Goal: Information Seeking & Learning: Understand process/instructions

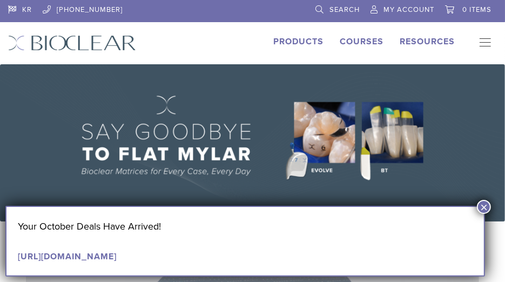
click at [289, 46] on li "Products" at bounding box center [298, 41] width 50 height 13
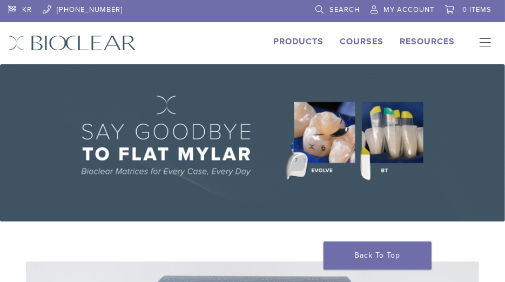
click at [290, 43] on link "Products" at bounding box center [298, 41] width 50 height 11
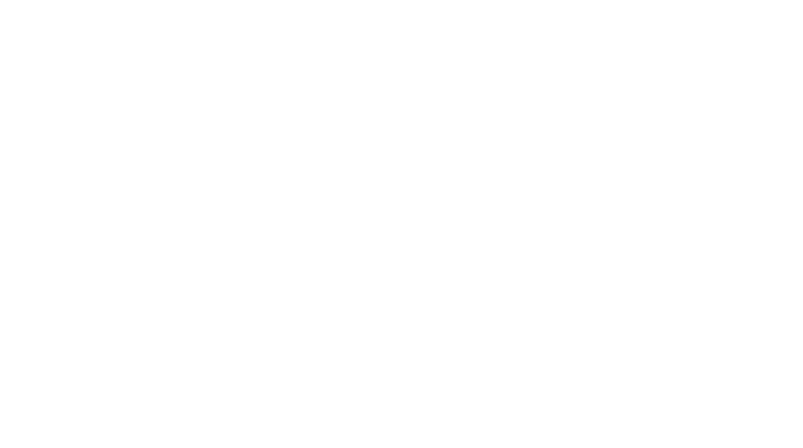
scroll to position [664, 0]
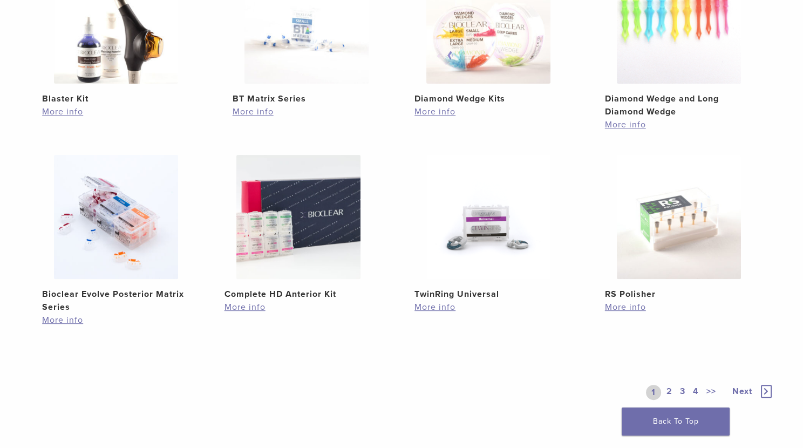
click at [504, 281] on link "2" at bounding box center [670, 392] width 10 height 15
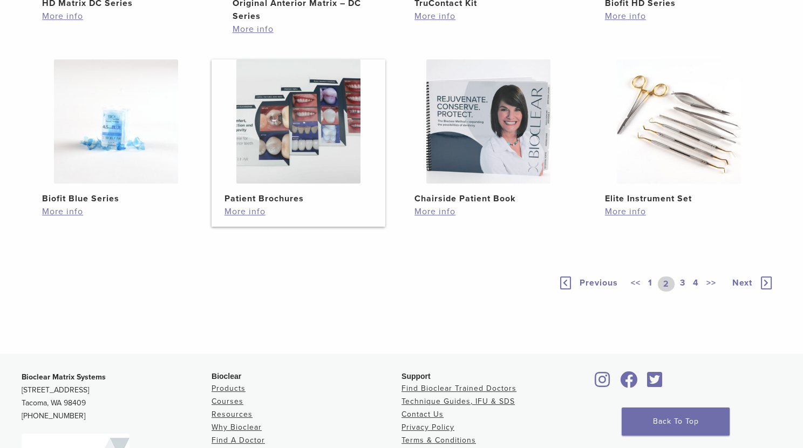
scroll to position [664, 0]
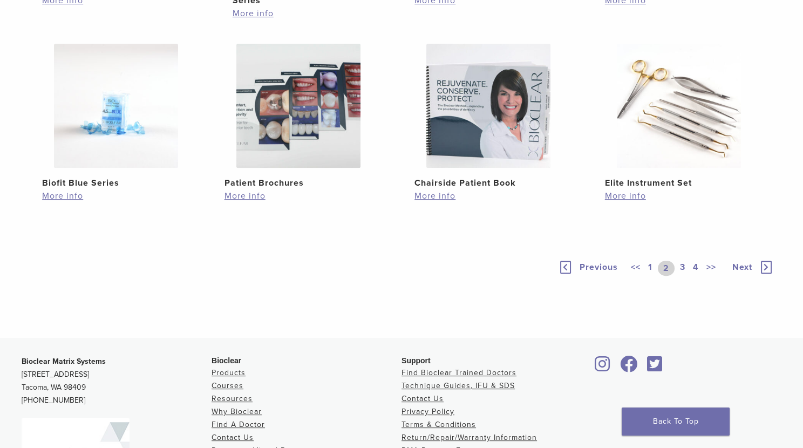
click at [504, 276] on link "3" at bounding box center [683, 268] width 10 height 15
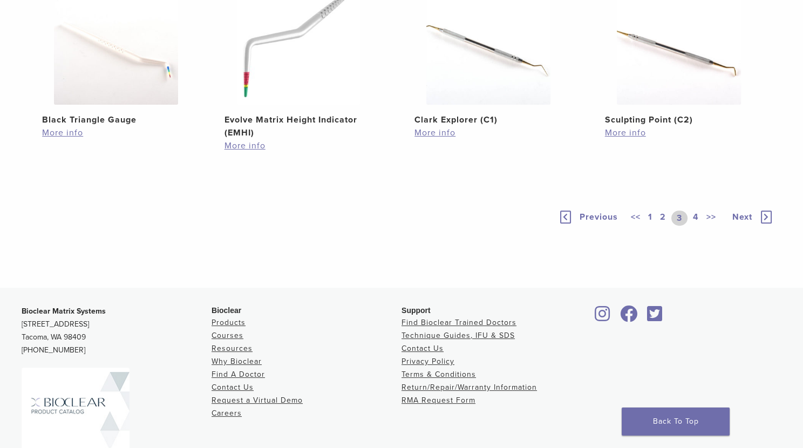
scroll to position [762, 0]
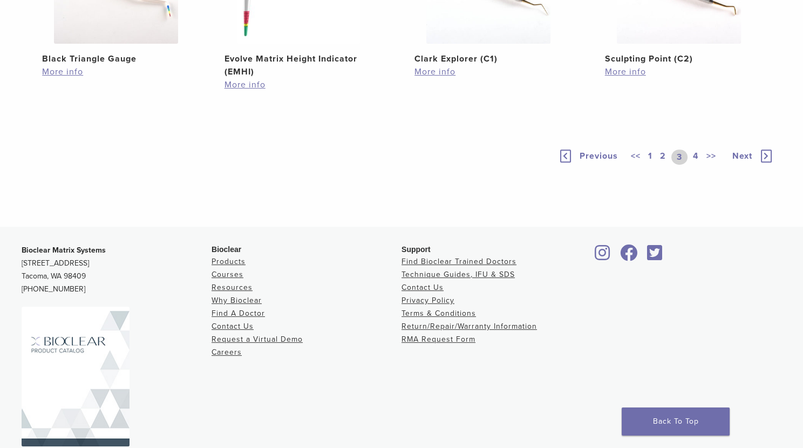
click at [504, 165] on link "2" at bounding box center [663, 157] width 10 height 15
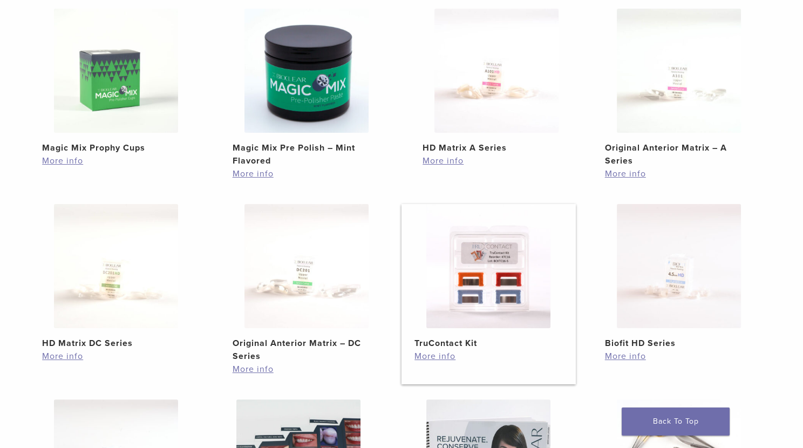
scroll to position [418, 0]
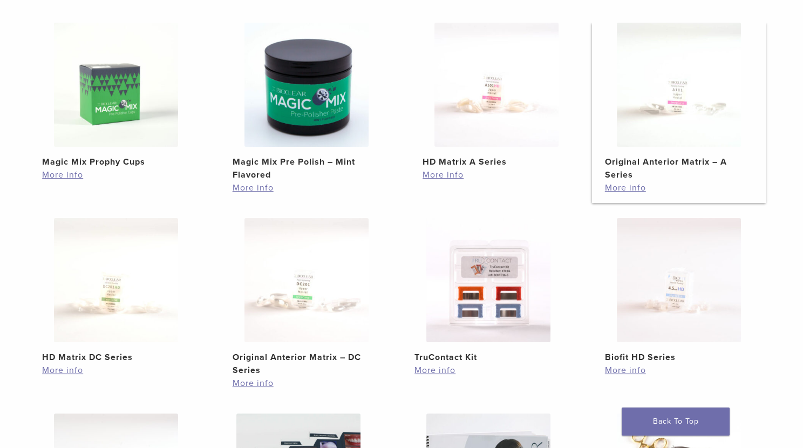
click at [504, 118] on img at bounding box center [679, 85] width 124 height 124
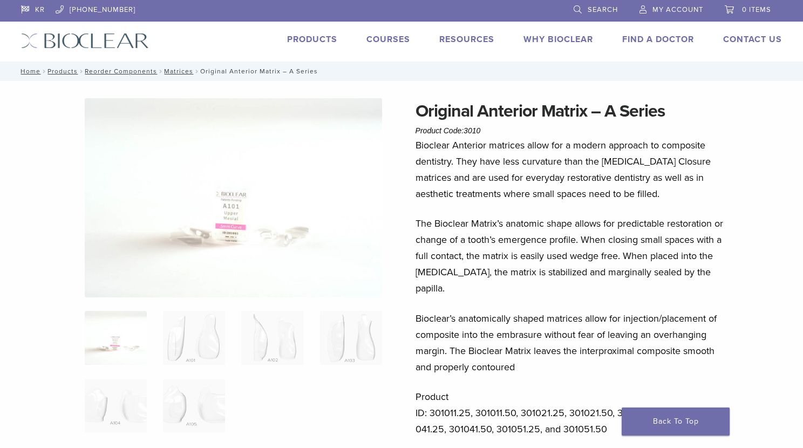
click at [646, 167] on p "Bioclear Anterior matrices allow for a modern approach to composite dentistry. …" at bounding box center [574, 169] width 317 height 65
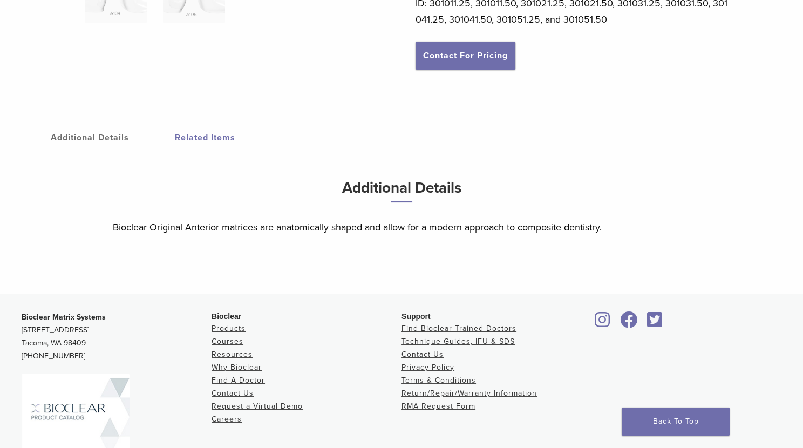
scroll to position [349, 0]
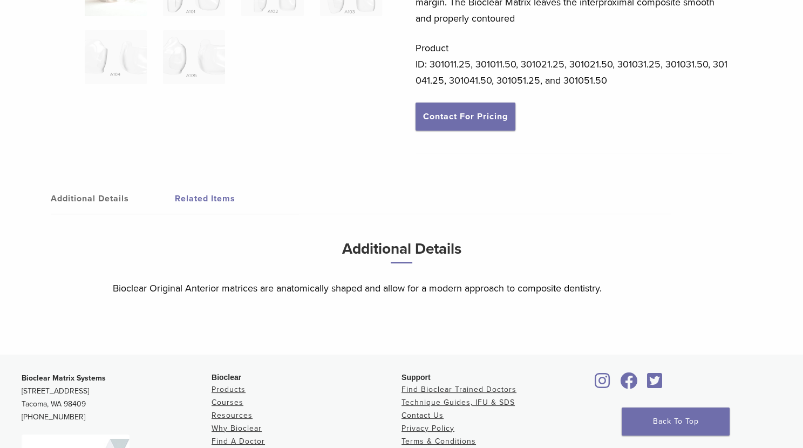
click at [641, 161] on div "Additional Details Related Items Additional Details Bioclear Original Anterior …" at bounding box center [401, 257] width 761 height 193
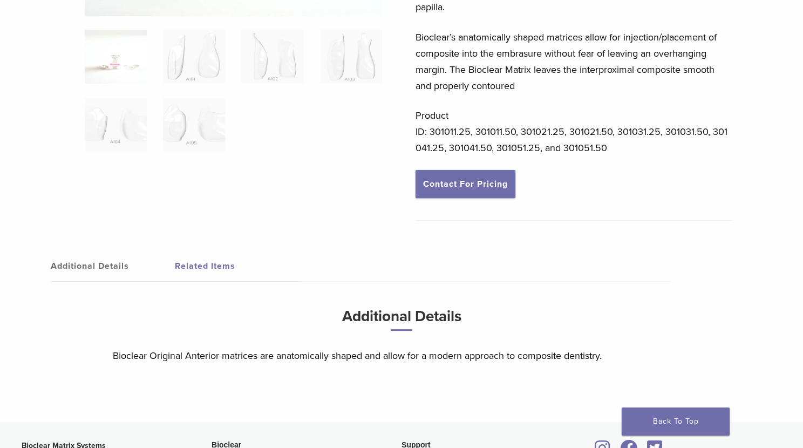
scroll to position [251, 0]
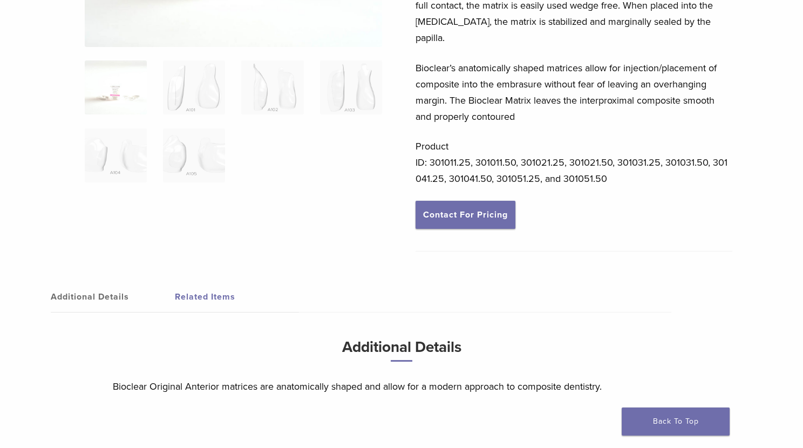
click at [640, 155] on p "Product ID: 301011.25, 301011.50, 301021.25, 301021.50, 301031.25, 301031.50, 3…" at bounding box center [574, 162] width 317 height 49
click at [120, 86] on img at bounding box center [116, 87] width 62 height 54
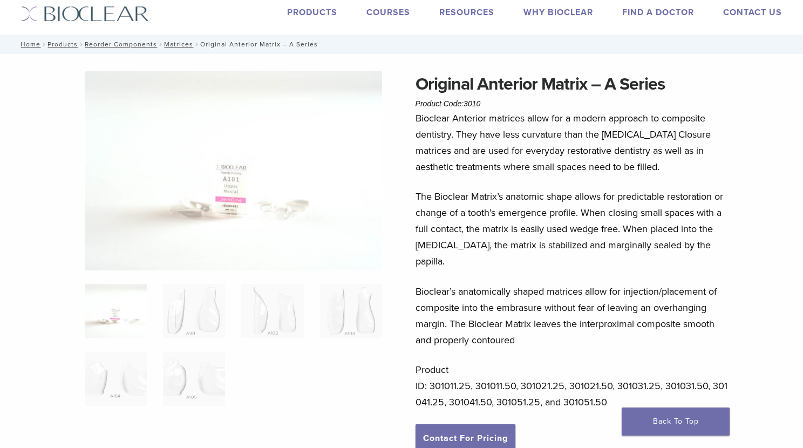
scroll to position [49, 0]
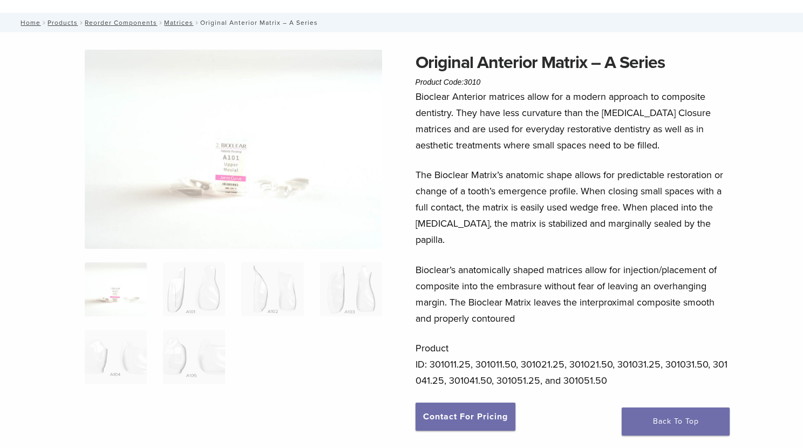
click at [633, 114] on p "Bioclear Anterior matrices allow for a modern approach to composite dentistry. …" at bounding box center [574, 121] width 317 height 65
drag, startPoint x: 633, startPoint y: 114, endPoint x: 651, endPoint y: 191, distance: 78.1
click at [651, 191] on p "The Bioclear Matrix’s anatomic shape allows for predictable restoration or chan…" at bounding box center [574, 207] width 317 height 81
drag, startPoint x: 651, startPoint y: 191, endPoint x: 600, endPoint y: 168, distance: 55.4
click at [600, 169] on p "The Bioclear Matrix’s anatomic shape allows for predictable restoration or chan…" at bounding box center [574, 207] width 317 height 81
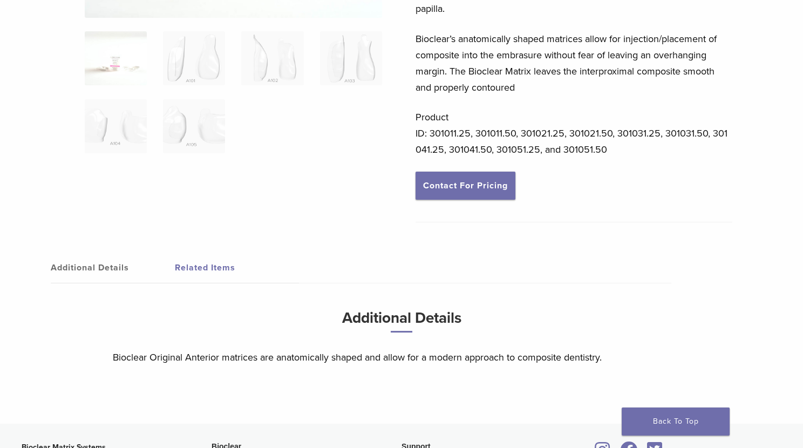
scroll to position [343, 0]
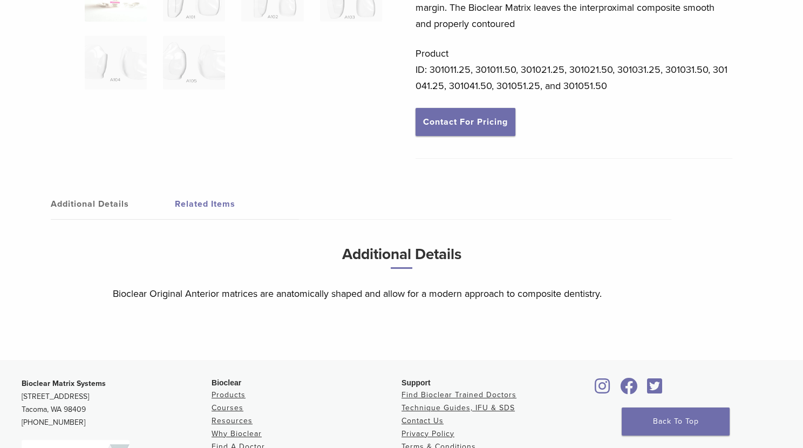
click at [599, 168] on div "Additional Details Related Items Additional Details Bioclear Original Anterior …" at bounding box center [401, 262] width 761 height 193
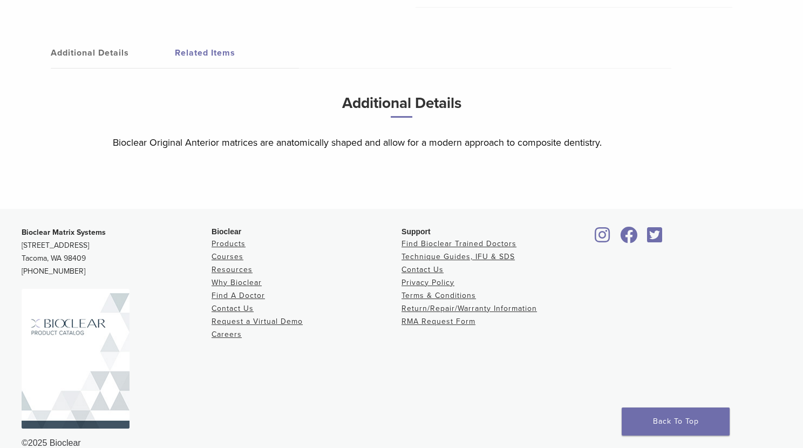
scroll to position [496, 0]
click at [464, 146] on div "Additional Details Related Items Additional Details Bioclear Original Anterior …" at bounding box center [401, 110] width 761 height 193
click at [432, 251] on link "Technique Guides, IFU & SDS" at bounding box center [458, 255] width 113 height 9
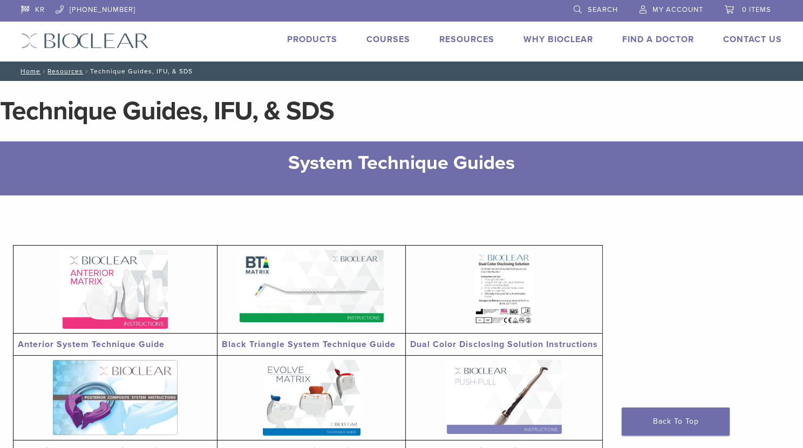
scroll to position [147, 0]
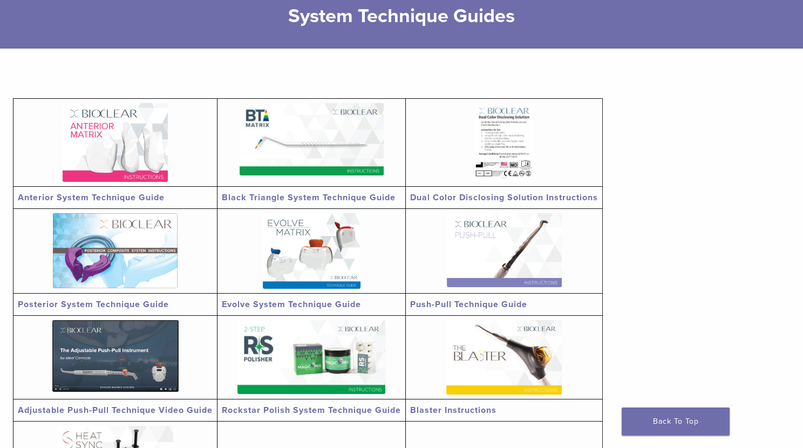
click at [140, 197] on link "Anterior System Technique Guide" at bounding box center [91, 197] width 147 height 11
click at [643, 166] on section "Anterior System Technique Guide Black Triangle System Technique Guide Dual Colo…" at bounding box center [401, 315] width 777 height 533
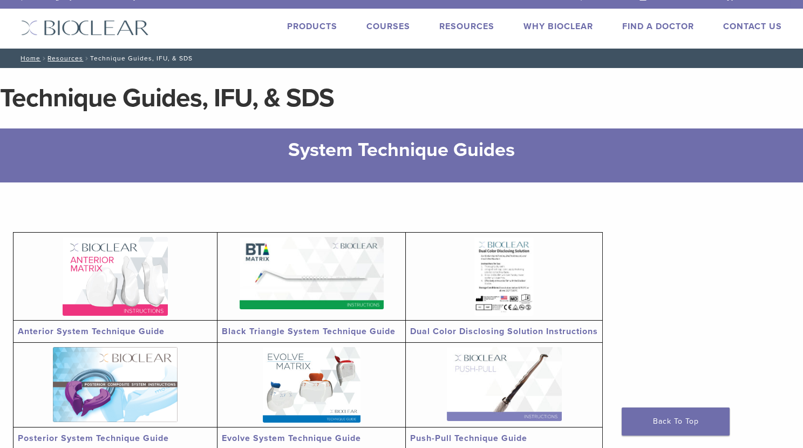
scroll to position [0, 0]
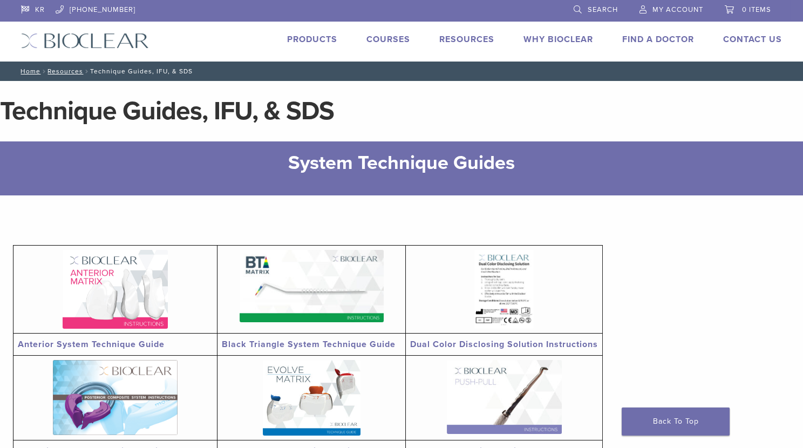
click at [77, 38] on img at bounding box center [85, 41] width 128 height 16
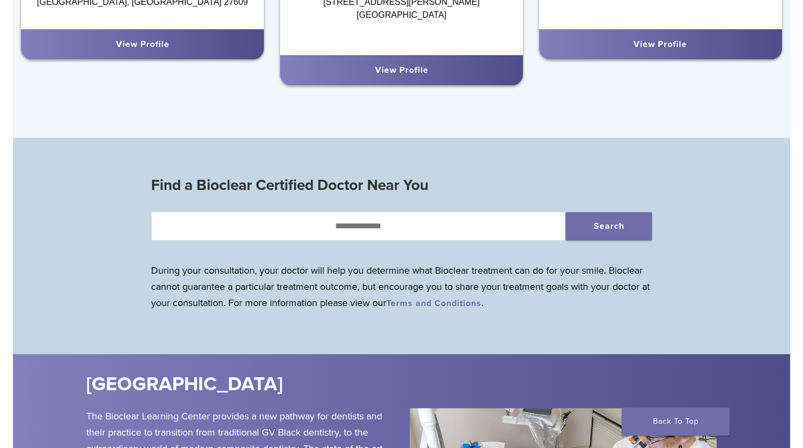
scroll to position [1031, 0]
